Goal: Transaction & Acquisition: Purchase product/service

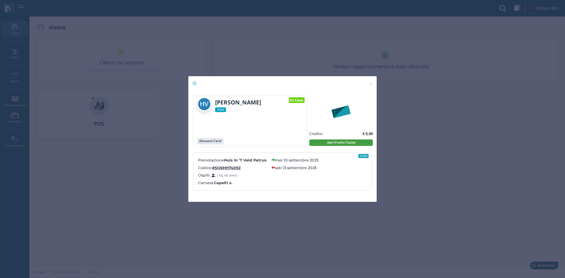
click at [336, 142] on button "Apri Punto Cassa" at bounding box center [341, 142] width 64 height 6
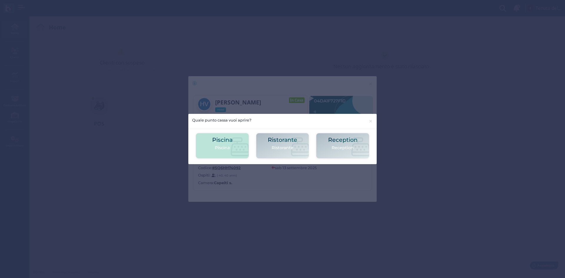
click at [235, 142] on icon at bounding box center [240, 146] width 19 height 19
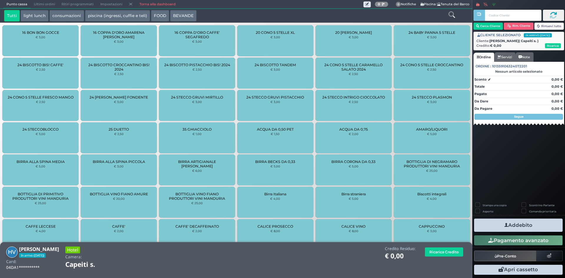
click at [131, 14] on button "piscina (ingressi, cuffie e teli)" at bounding box center [117, 16] width 65 height 12
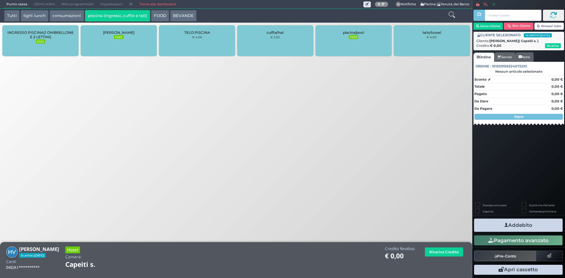
click at [288, 37] on div "cuffia/hat € 2,50" at bounding box center [275, 40] width 76 height 31
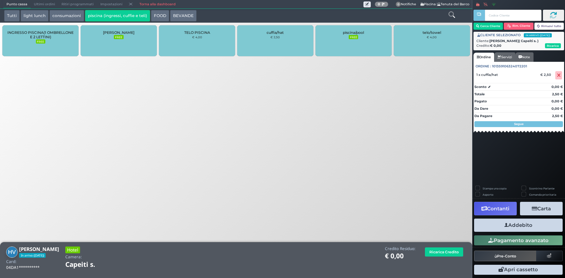
click at [288, 37] on div "cuffia/hat € 2,50" at bounding box center [275, 40] width 76 height 31
click at [528, 222] on button "Addebito" at bounding box center [518, 224] width 89 height 13
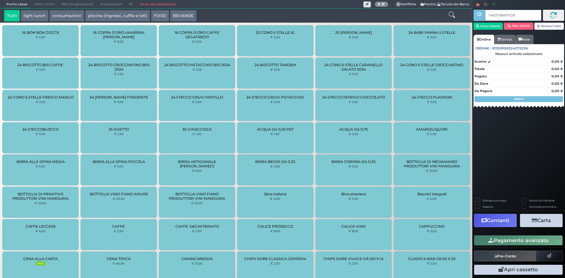
type input "04E5798A7F1D90"
